Goal: Information Seeking & Learning: Learn about a topic

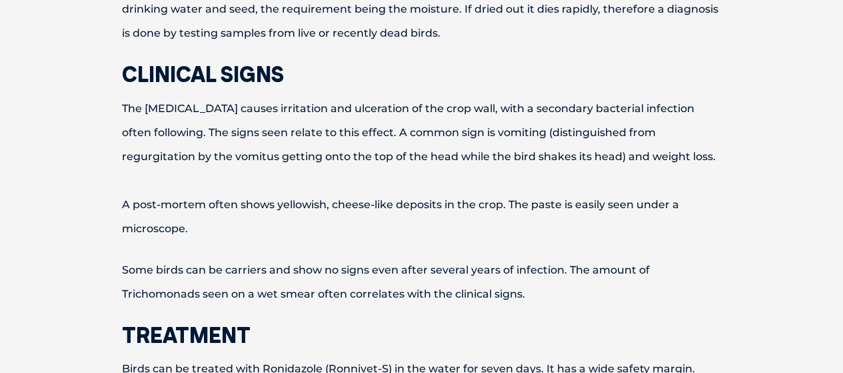
scroll to position [600, 0]
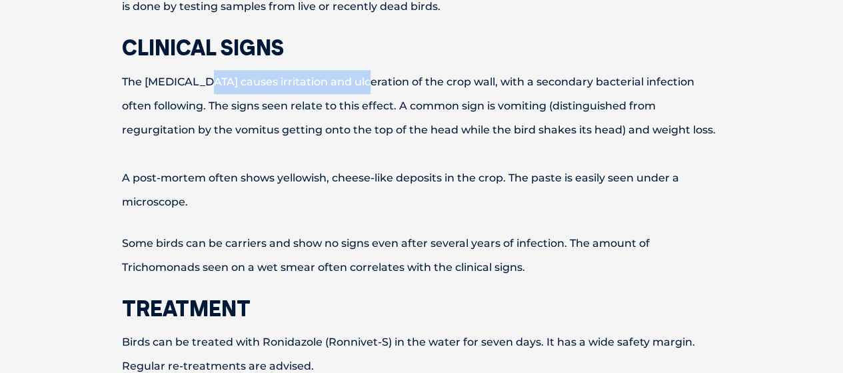
drag, startPoint x: 195, startPoint y: 81, endPoint x: 351, endPoint y: 85, distance: 155.4
click at [351, 85] on p "The [MEDICAL_DATA] causes irritation and ulceration of the crop wall, with a se…" at bounding box center [421, 142] width 693 height 144
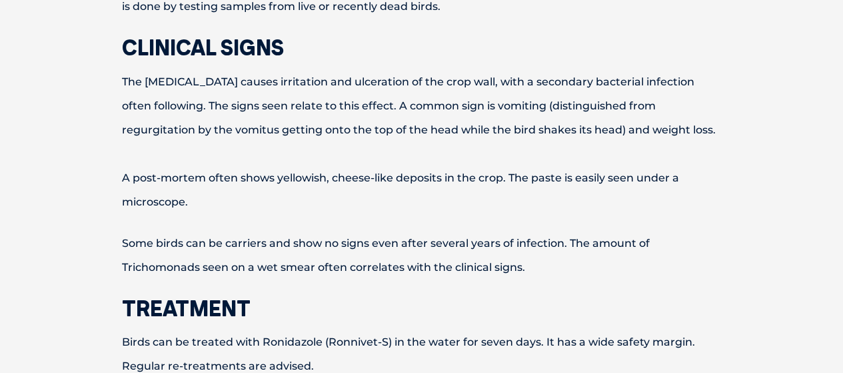
click at [296, 123] on p "The [MEDICAL_DATA] causes irritation and ulceration of the crop wall, with a se…" at bounding box center [421, 142] width 693 height 144
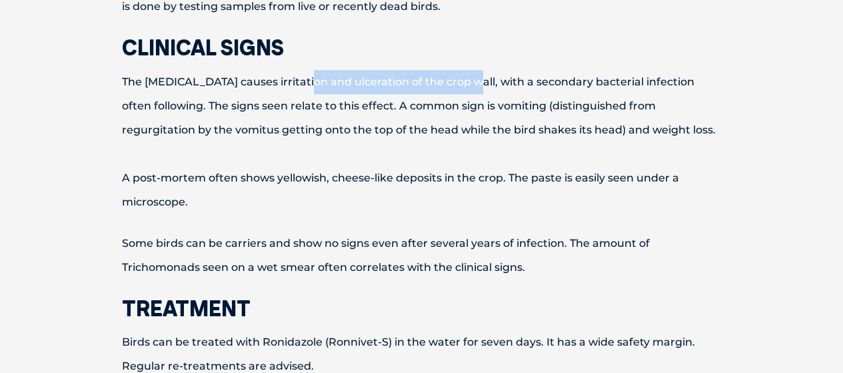
drag, startPoint x: 299, startPoint y: 79, endPoint x: 456, endPoint y: 93, distance: 157.2
click at [456, 93] on p "The [MEDICAL_DATA] causes irritation and ulceration of the crop wall, with a se…" at bounding box center [421, 142] width 693 height 144
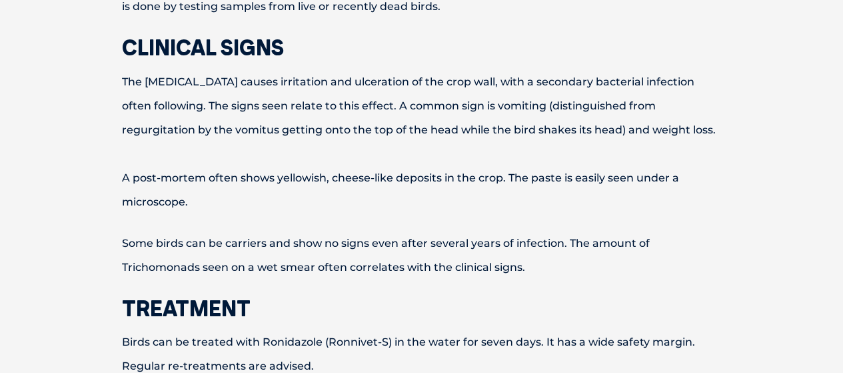
click at [335, 123] on p "The [MEDICAL_DATA] causes irritation and ulceration of the crop wall, with a se…" at bounding box center [421, 142] width 693 height 144
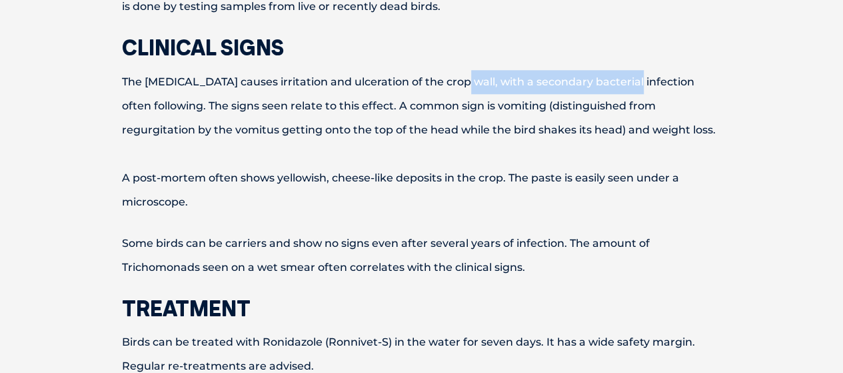
drag, startPoint x: 447, startPoint y: 81, endPoint x: 620, endPoint y: 78, distance: 172.7
click at [620, 78] on p "The [MEDICAL_DATA] causes irritation and ulceration of the crop wall, with a se…" at bounding box center [421, 142] width 693 height 144
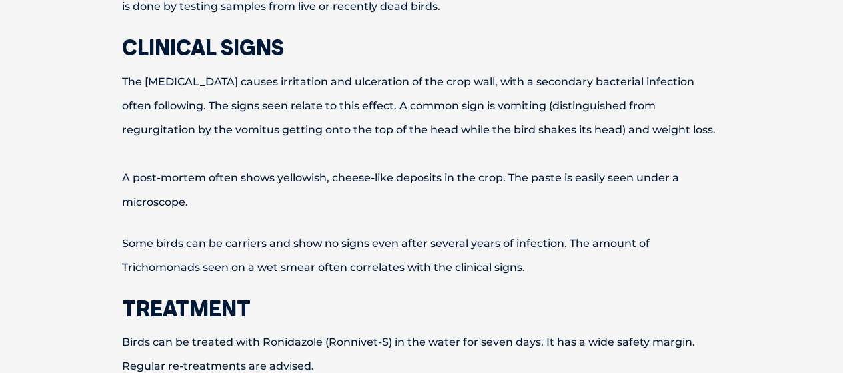
click at [487, 107] on p "The [MEDICAL_DATA] causes irritation and ulceration of the crop wall, with a se…" at bounding box center [421, 142] width 693 height 144
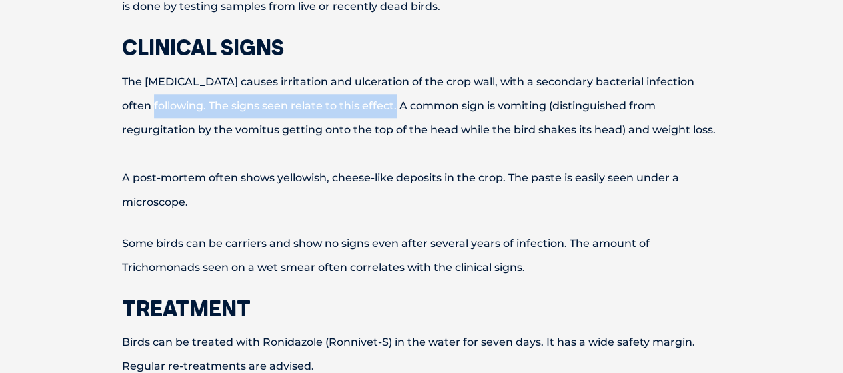
drag, startPoint x: 155, startPoint y: 110, endPoint x: 405, endPoint y: 110, distance: 250.0
click at [405, 110] on p "The [MEDICAL_DATA] causes irritation and ulceration of the crop wall, with a se…" at bounding box center [421, 142] width 693 height 144
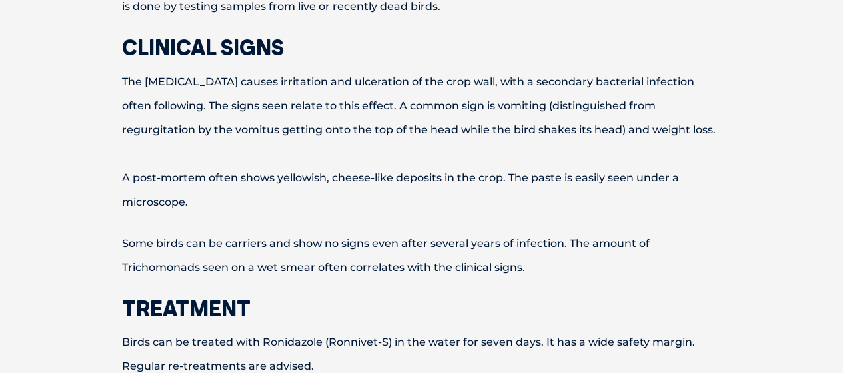
click at [314, 137] on p "The [MEDICAL_DATA] causes irritation and ulceration of the crop wall, with a se…" at bounding box center [421, 142] width 693 height 144
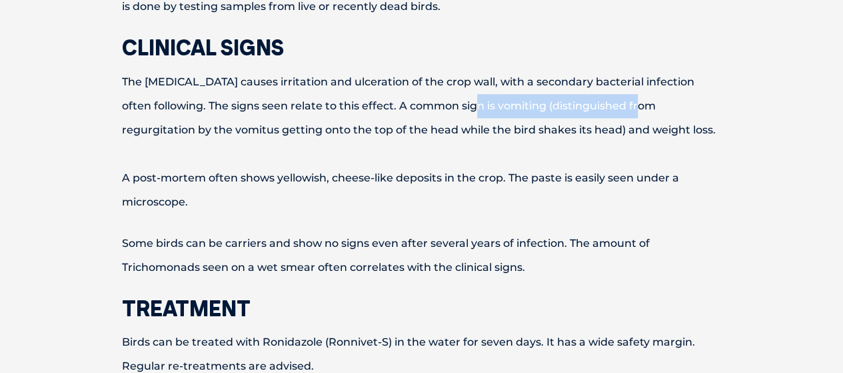
drag, startPoint x: 533, startPoint y: 111, endPoint x: 646, endPoint y: 109, distance: 112.7
click at [646, 109] on p "The [MEDICAL_DATA] causes irritation and ulceration of the crop wall, with a se…" at bounding box center [421, 142] width 693 height 144
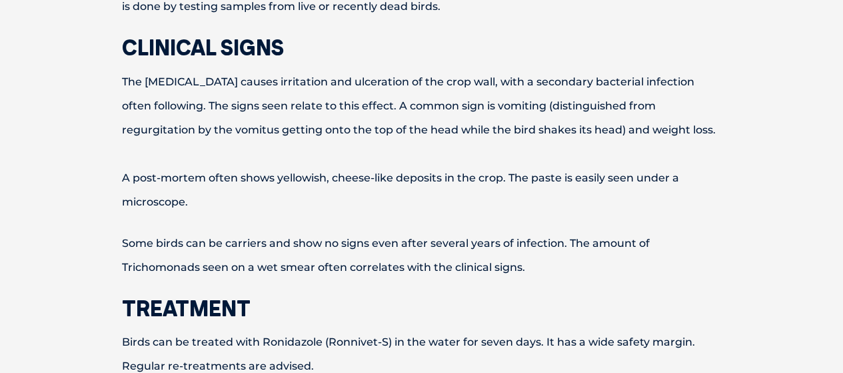
click at [489, 133] on p "The [MEDICAL_DATA] causes irritation and ulceration of the crop wall, with a se…" at bounding box center [421, 142] width 693 height 144
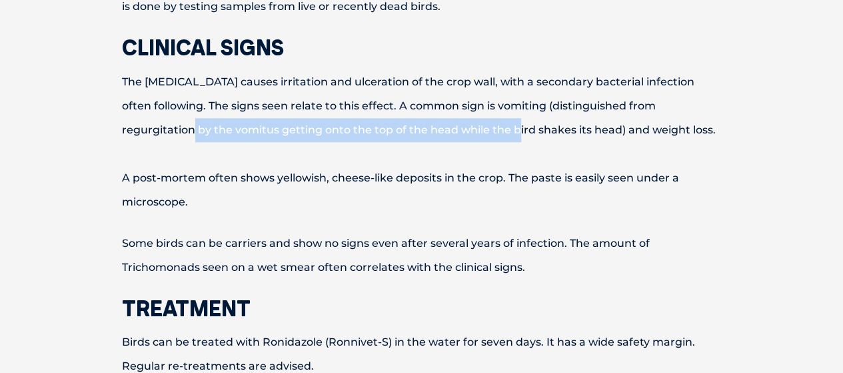
drag, startPoint x: 134, startPoint y: 127, endPoint x: 456, endPoint y: 129, distance: 322.0
click at [456, 129] on p "The [MEDICAL_DATA] causes irritation and ulceration of the crop wall, with a se…" at bounding box center [421, 142] width 693 height 144
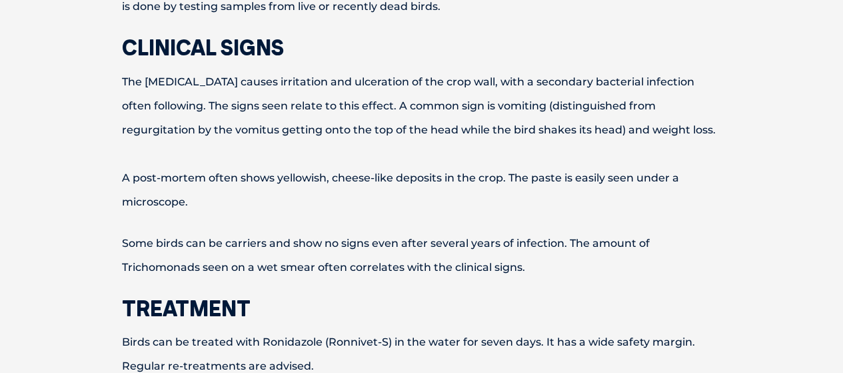
click at [407, 168] on p "The [MEDICAL_DATA] causes irritation and ulceration of the crop wall, with a se…" at bounding box center [421, 142] width 693 height 144
drag, startPoint x: 117, startPoint y: 181, endPoint x: 247, endPoint y: 172, distance: 129.7
click at [247, 172] on p "The [MEDICAL_DATA] causes irritation and ulceration of the crop wall, with a se…" at bounding box center [421, 142] width 693 height 144
click at [229, 206] on p "The [MEDICAL_DATA] causes irritation and ulceration of the crop wall, with a se…" at bounding box center [421, 142] width 693 height 144
drag, startPoint x: 120, startPoint y: 205, endPoint x: 191, endPoint y: 197, distance: 71.1
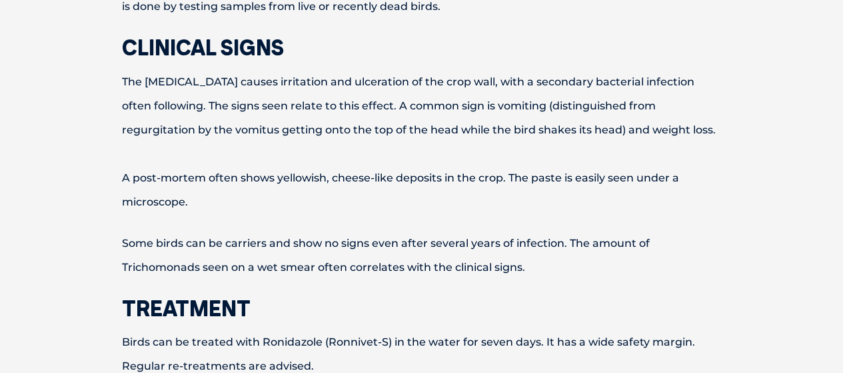
click at [191, 197] on p "The [MEDICAL_DATA] causes irritation and ulceration of the crop wall, with a se…" at bounding box center [421, 142] width 693 height 144
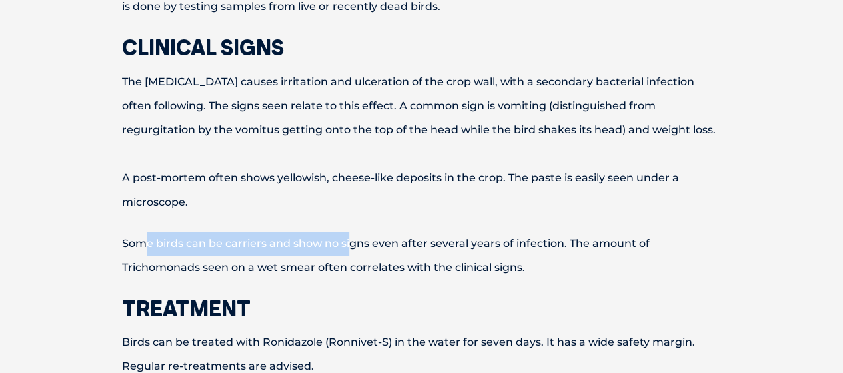
drag, startPoint x: 141, startPoint y: 237, endPoint x: 349, endPoint y: 242, distance: 208.0
click at [349, 242] on p "Some birds can be carriers and show no signs even after several years of infect…" at bounding box center [421, 255] width 693 height 48
click at [301, 247] on p "Some birds can be carriers and show no signs even after several years of infect…" at bounding box center [421, 255] width 693 height 48
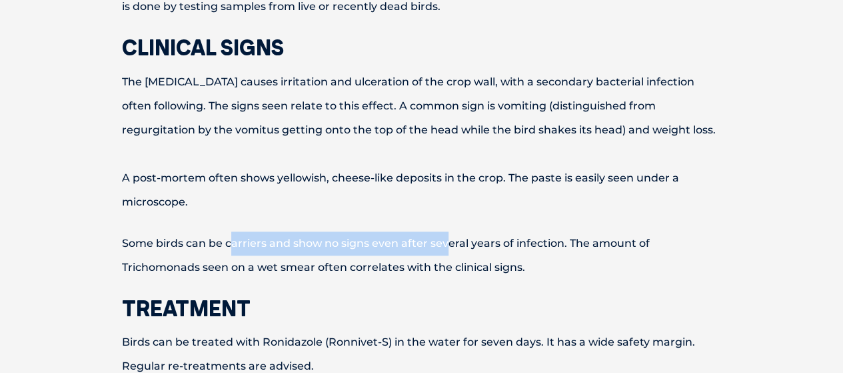
drag, startPoint x: 228, startPoint y: 245, endPoint x: 449, endPoint y: 248, distance: 221.3
click at [447, 250] on p "Some birds can be carriers and show no signs even after several years of infect…" at bounding box center [421, 255] width 693 height 48
click at [394, 249] on p "Some birds can be carriers and show no signs even after several years of infect…" at bounding box center [421, 255] width 693 height 48
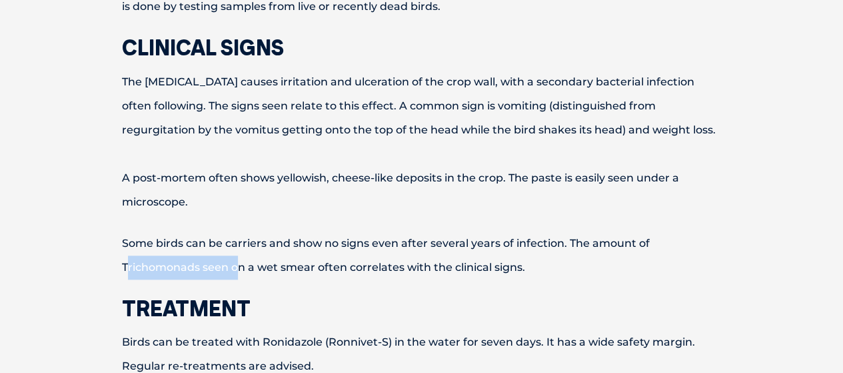
drag, startPoint x: 126, startPoint y: 267, endPoint x: 234, endPoint y: 257, distance: 108.5
click at [234, 257] on p "Some birds can be carriers and show no signs even after several years of infect…" at bounding box center [421, 255] width 693 height 48
click at [183, 263] on p "Some birds can be carriers and show no signs even after several years of infect…" at bounding box center [421, 255] width 693 height 48
drag, startPoint x: 153, startPoint y: 269, endPoint x: 327, endPoint y: 260, distance: 174.2
click at [327, 260] on p "Some birds can be carriers and show no signs even after several years of infect…" at bounding box center [421, 255] width 693 height 48
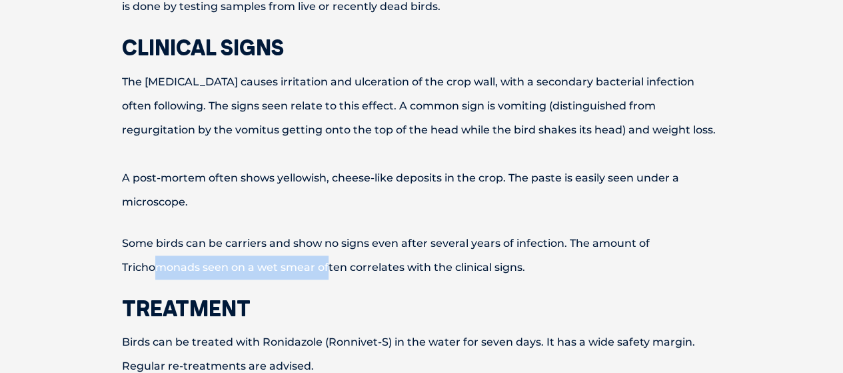
click at [284, 275] on p "Some birds can be carriers and show no signs even after several years of infect…" at bounding box center [421, 255] width 693 height 48
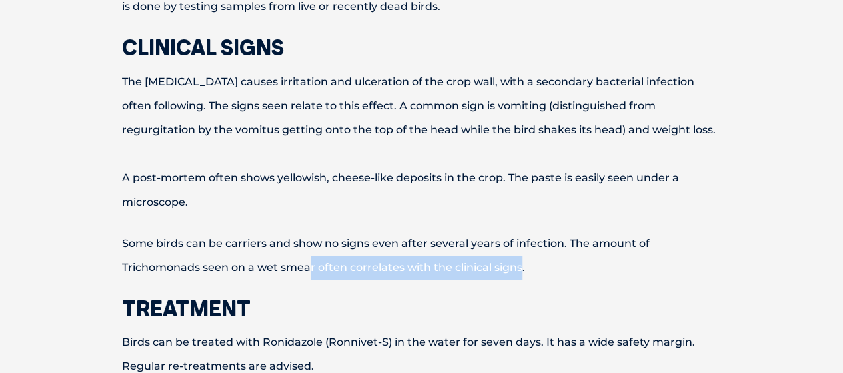
drag, startPoint x: 323, startPoint y: 269, endPoint x: 521, endPoint y: 259, distance: 198.2
click at [521, 259] on p "Some birds can be carriers and show no signs even after several years of infect…" at bounding box center [421, 255] width 693 height 48
click at [481, 263] on p "Some birds can be carriers and show no signs even after several years of infect…" at bounding box center [421, 255] width 693 height 48
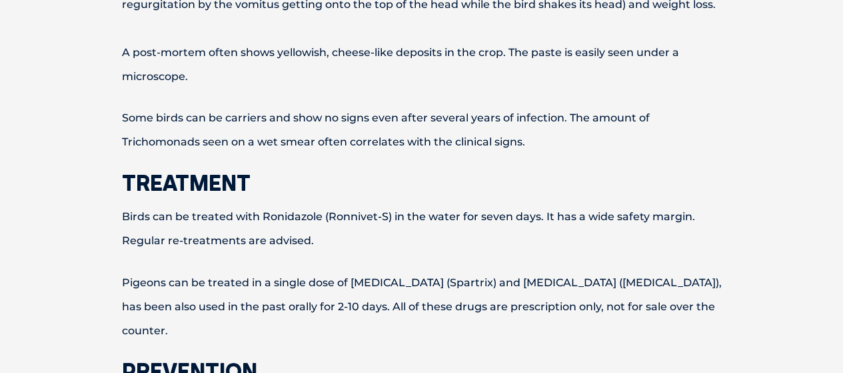
scroll to position [733, 0]
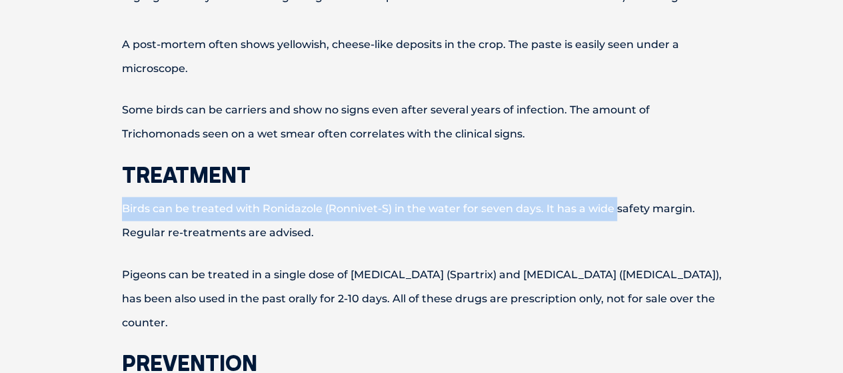
drag, startPoint x: 123, startPoint y: 207, endPoint x: 615, endPoint y: 207, distance: 492.6
click at [615, 207] on p "Birds can be treated with Ronidazole (Ronnivet-S) in the water for seven days. …" at bounding box center [421, 221] width 693 height 48
click at [567, 217] on p "Birds can be treated with Ronidazole (Ronnivet-S) in the water for seven days. …" at bounding box center [421, 221] width 693 height 48
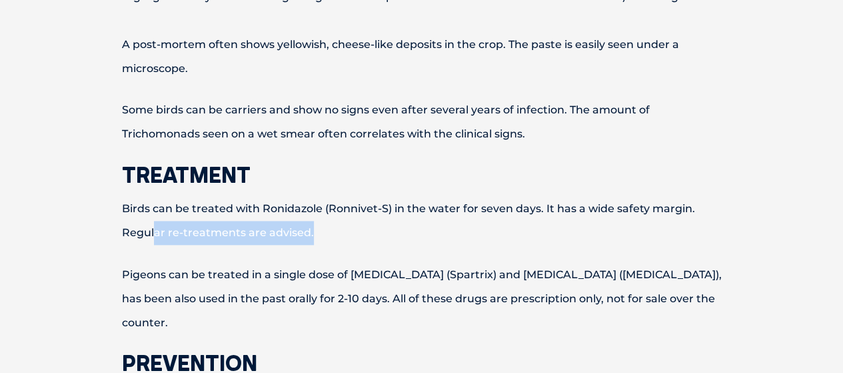
drag, startPoint x: 152, startPoint y: 238, endPoint x: 256, endPoint y: 256, distance: 105.5
click at [362, 231] on p "Birds can be treated with Ronidazole (Ronnivet-S) in the water for seven days. …" at bounding box center [421, 221] width 693 height 48
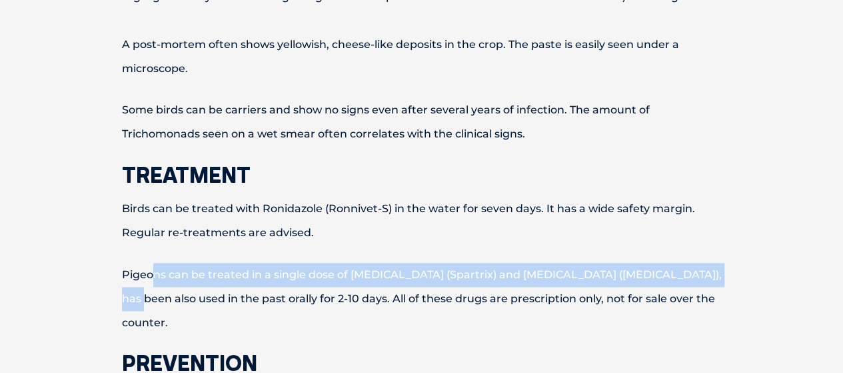
drag, startPoint x: 156, startPoint y: 279, endPoint x: 705, endPoint y: 270, distance: 549.4
click at [705, 270] on p "Pigeons can be treated in a single dose of [MEDICAL_DATA] (Spartrix) and [MEDIC…" at bounding box center [421, 299] width 693 height 72
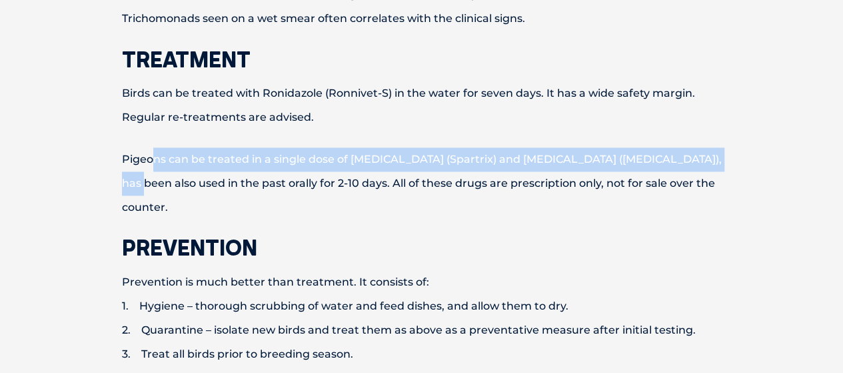
scroll to position [867, 0]
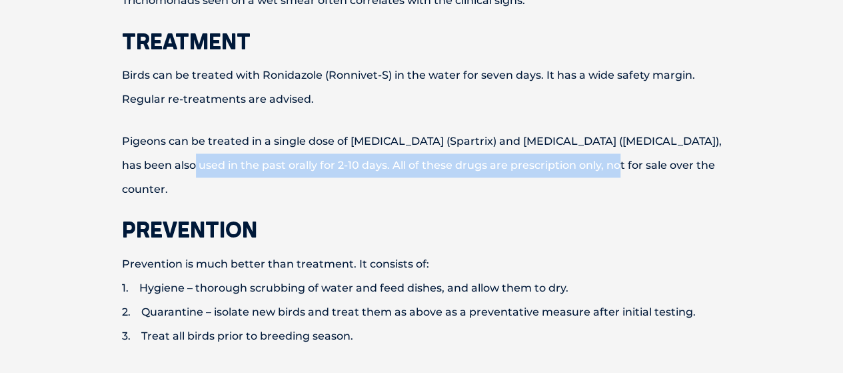
drag, startPoint x: 150, startPoint y: 170, endPoint x: 565, endPoint y: 160, distance: 415.4
click at [565, 160] on p "Pigeons can be treated in a single dose of [MEDICAL_DATA] (Spartrix) and [MEDIC…" at bounding box center [421, 165] width 693 height 72
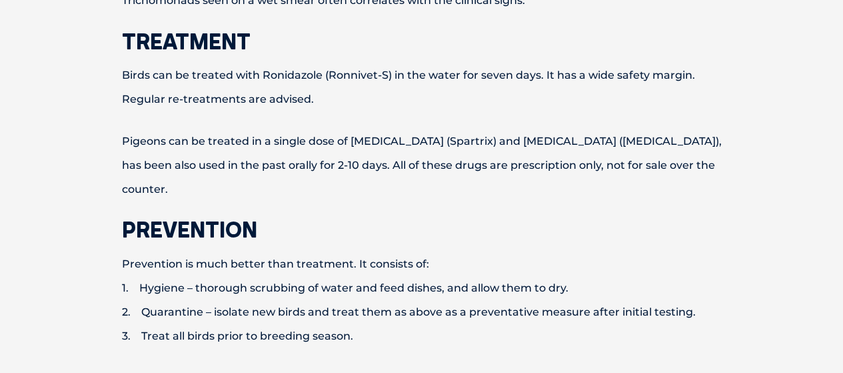
drag, startPoint x: 649, startPoint y: 159, endPoint x: 450, endPoint y: 155, distance: 198.7
click at [649, 161] on p "Pigeons can be treated in a single dose of [MEDICAL_DATA] (Spartrix) and [MEDIC…" at bounding box center [421, 165] width 693 height 72
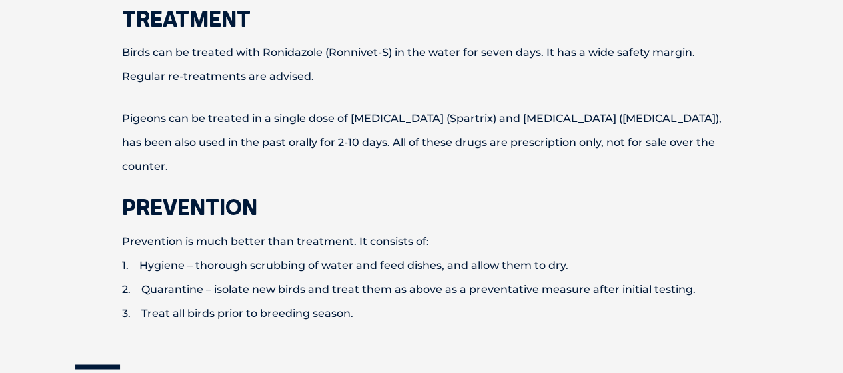
scroll to position [933, 0]
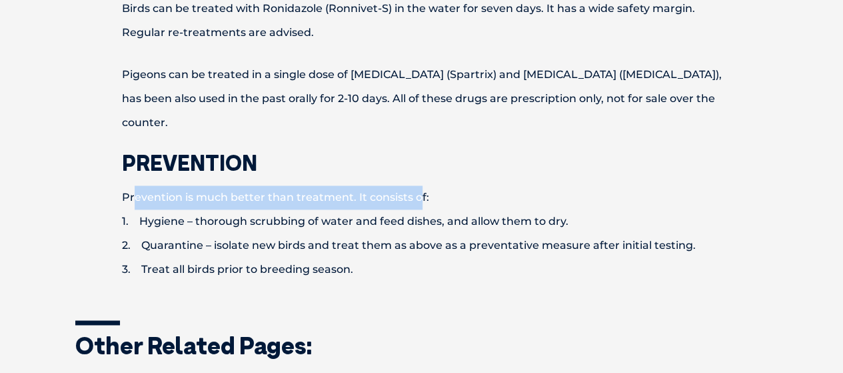
drag, startPoint x: 136, startPoint y: 173, endPoint x: 417, endPoint y: 178, distance: 280.7
click at [417, 185] on p "Prevention is much better than treatment. It consists of: 1. Hygiene – thorough…" at bounding box center [421, 233] width 693 height 96
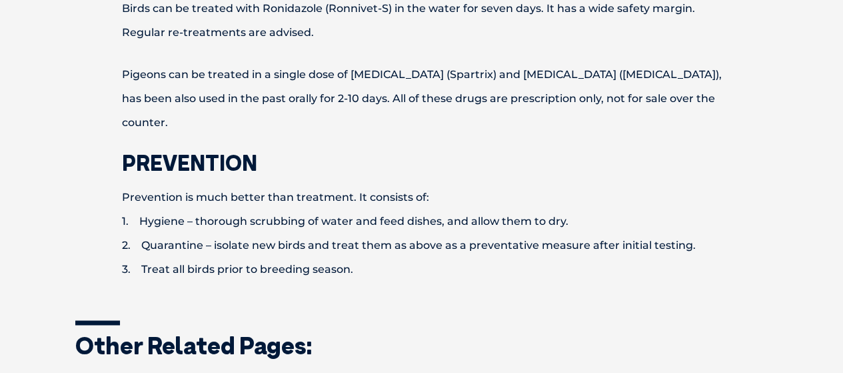
click at [173, 187] on p "Prevention is much better than treatment. It consists of: 1. Hygiene – thorough…" at bounding box center [421, 233] width 693 height 96
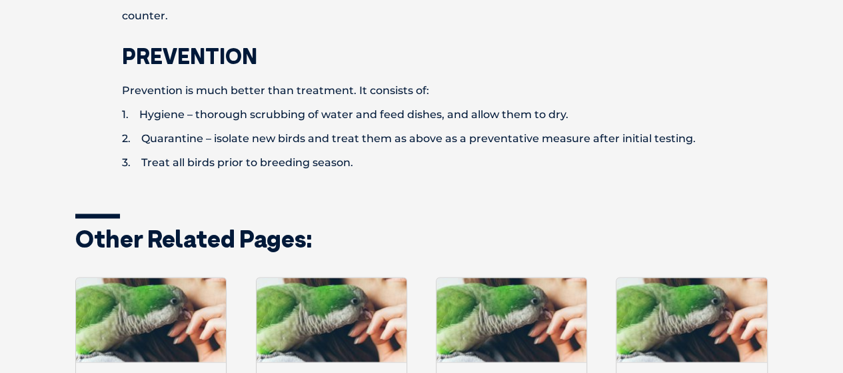
scroll to position [1067, 0]
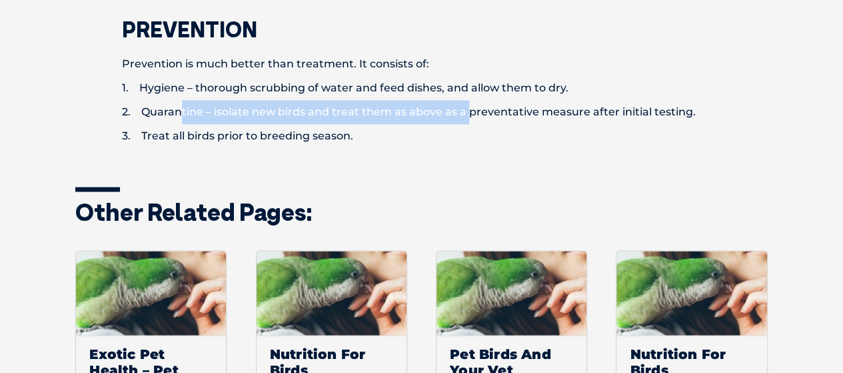
drag, startPoint x: 173, startPoint y: 91, endPoint x: 465, endPoint y: 87, distance: 292.0
click at [465, 87] on p "Prevention is much better than treatment. It consists of: 1. Hygiene – thorough…" at bounding box center [421, 100] width 693 height 96
click at [303, 90] on p "Prevention is much better than treatment. It consists of: 1. Hygiene – thorough…" at bounding box center [421, 100] width 693 height 96
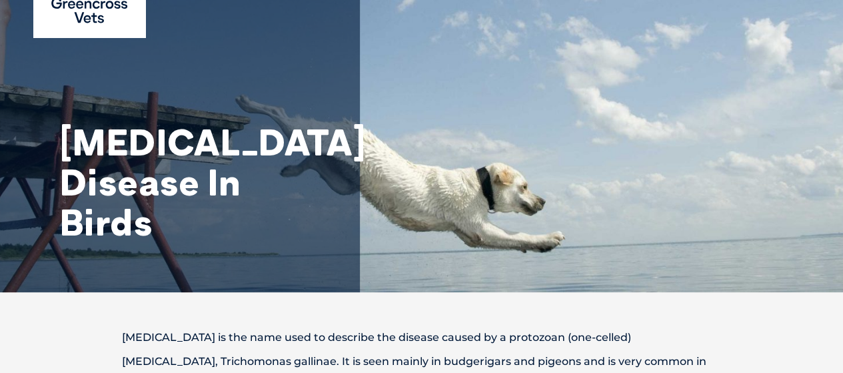
scroll to position [0, 0]
